Goal: Find specific page/section

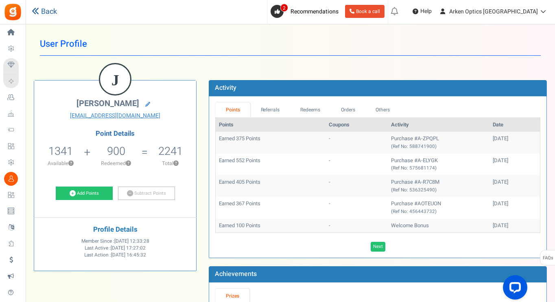
click at [39, 9] on link "Back" at bounding box center [44, 12] width 25 height 11
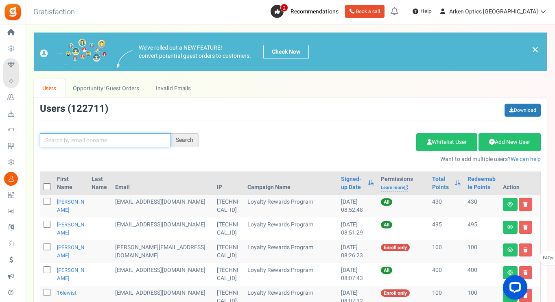
click at [109, 142] on input "text" at bounding box center [105, 140] width 131 height 14
paste input "[EMAIL_ADDRESS][DOMAIN_NAME]"
type input "[EMAIL_ADDRESS][DOMAIN_NAME]"
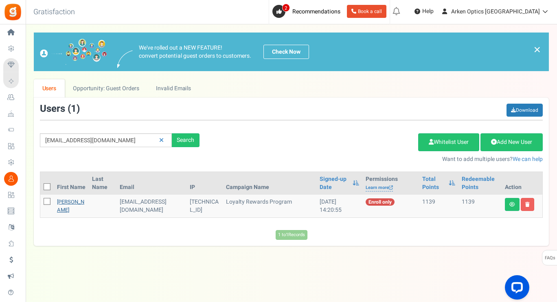
click at [63, 206] on link "[PERSON_NAME]" at bounding box center [70, 206] width 27 height 16
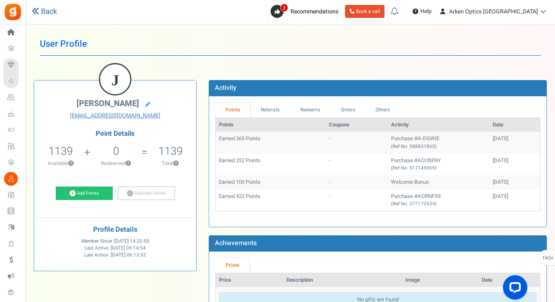
click at [55, 14] on link "Back" at bounding box center [44, 12] width 25 height 11
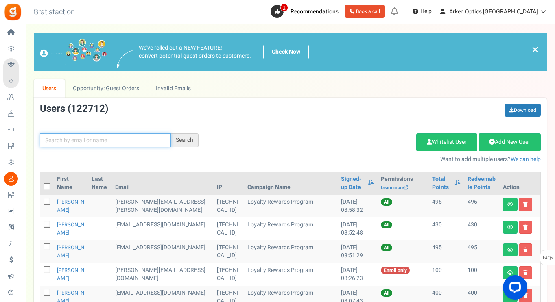
click at [129, 146] on input "text" at bounding box center [105, 140] width 131 height 14
paste input "[EMAIL_ADDRESS][DOMAIN_NAME]"
type input "[EMAIL_ADDRESS][DOMAIN_NAME]"
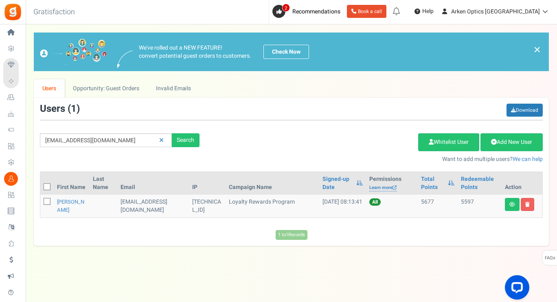
click at [64, 206] on td "[PERSON_NAME]" at bounding box center [72, 206] width 36 height 23
click at [67, 205] on link "[PERSON_NAME]" at bounding box center [70, 206] width 27 height 16
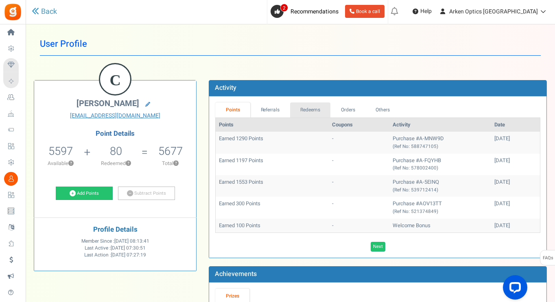
click at [307, 105] on link "Redeems" at bounding box center [310, 110] width 41 height 15
